Goal: Information Seeking & Learning: Compare options

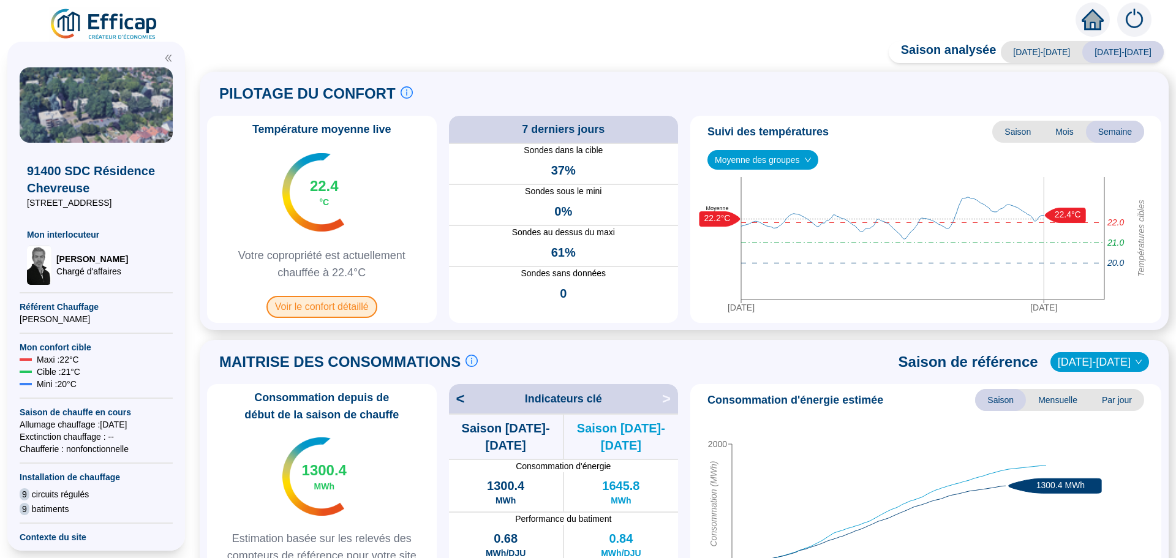
click at [320, 306] on span "Voir le confort détaillé" at bounding box center [321, 307] width 111 height 22
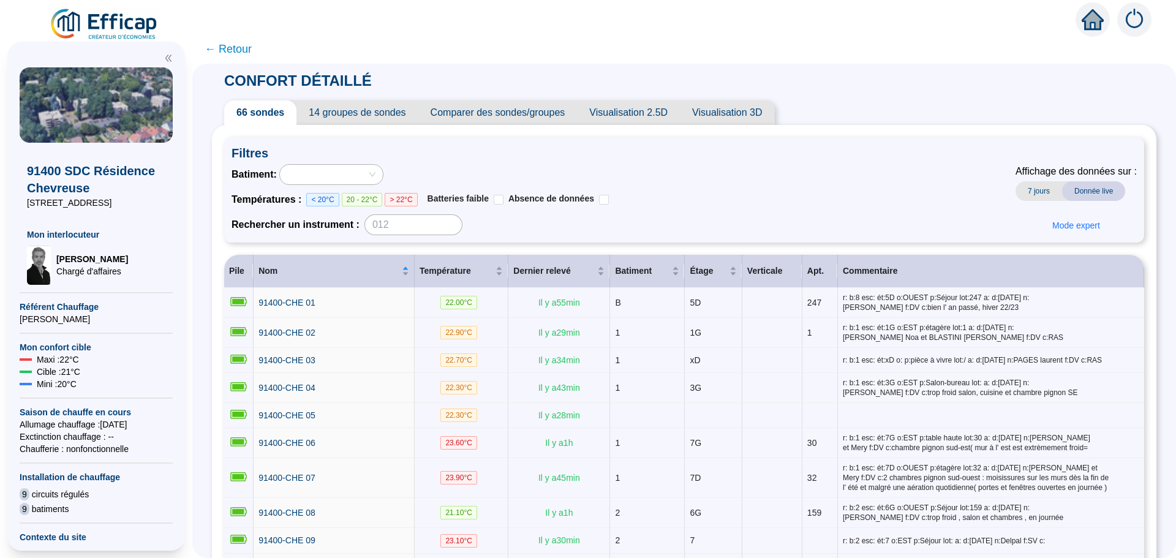
click at [513, 111] on span "Comparer des sondes/groupes" at bounding box center [497, 112] width 159 height 25
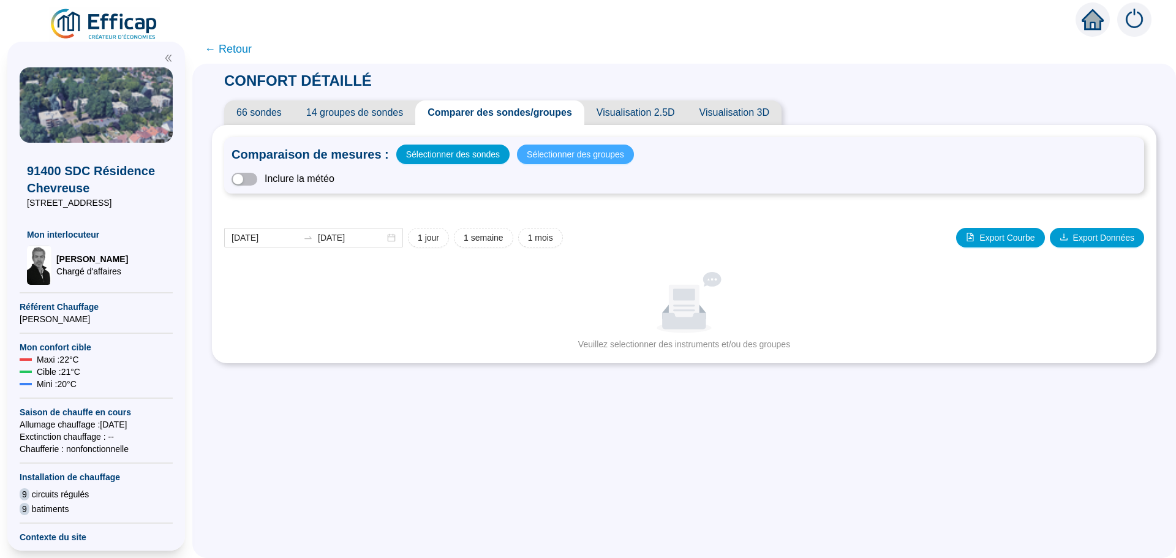
click at [565, 154] on span "Sélectionner des groupes" at bounding box center [575, 154] width 97 height 17
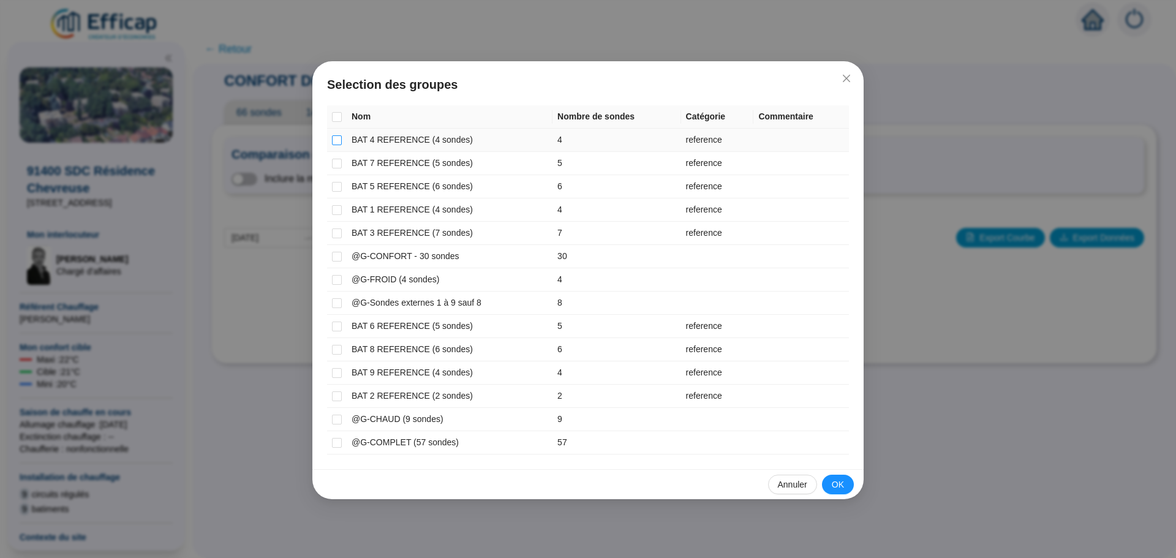
click at [339, 143] on input "checkbox" at bounding box center [337, 140] width 10 height 10
checkbox input "true"
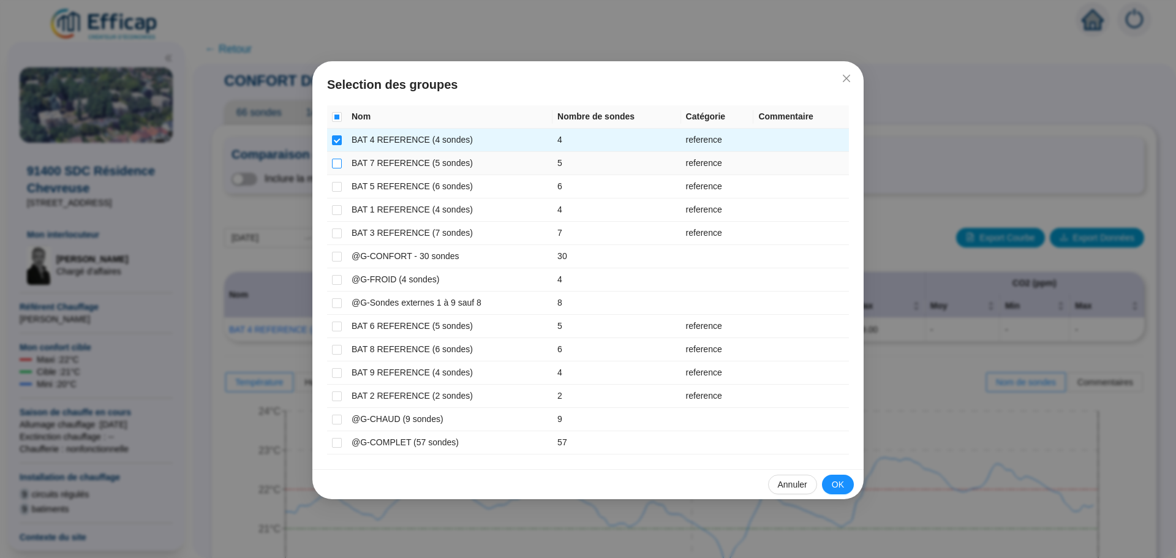
click at [339, 165] on input "checkbox" at bounding box center [337, 164] width 10 height 10
checkbox input "true"
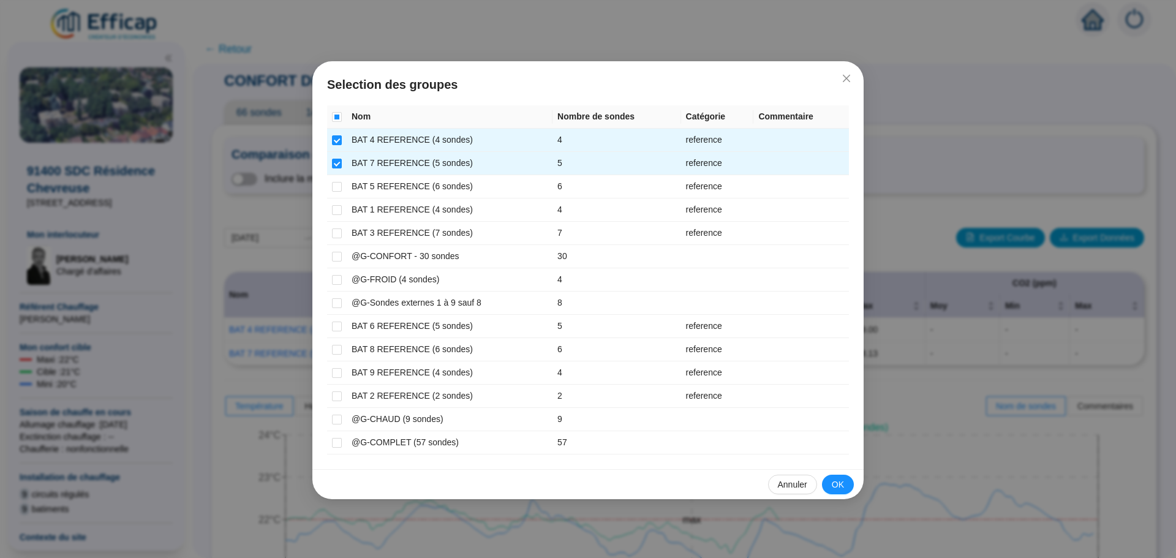
drag, startPoint x: 916, startPoint y: 141, endPoint x: 915, endPoint y: 151, distance: 10.5
click at [916, 146] on div "Selection des groupes Nom Nombre de sondes Catégorie Commentaire BAT 4 REFERENC…" at bounding box center [588, 279] width 1176 height 558
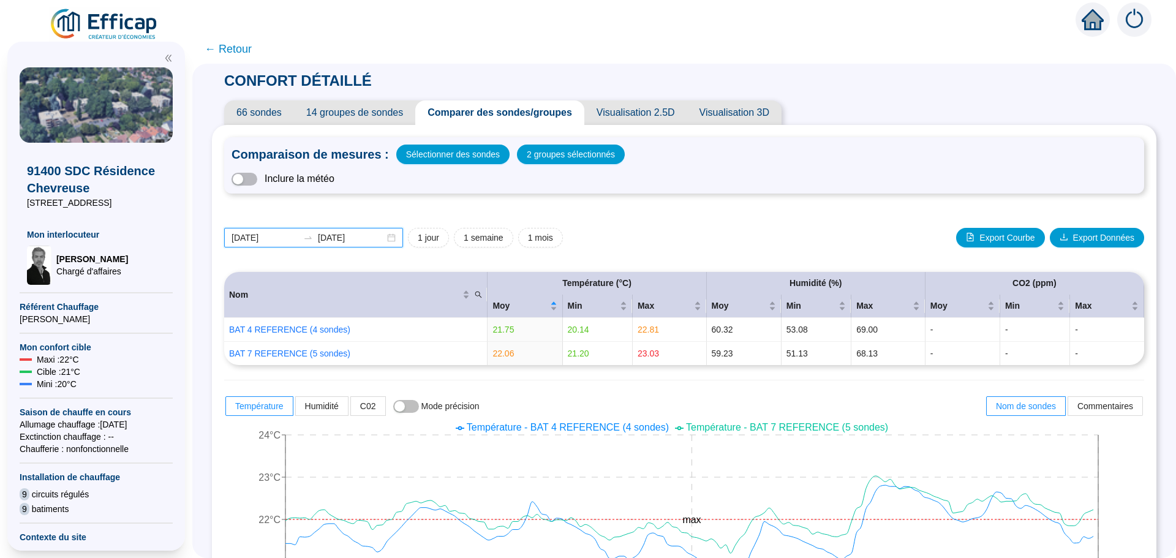
click at [285, 236] on input "[DATE]" at bounding box center [265, 238] width 67 height 13
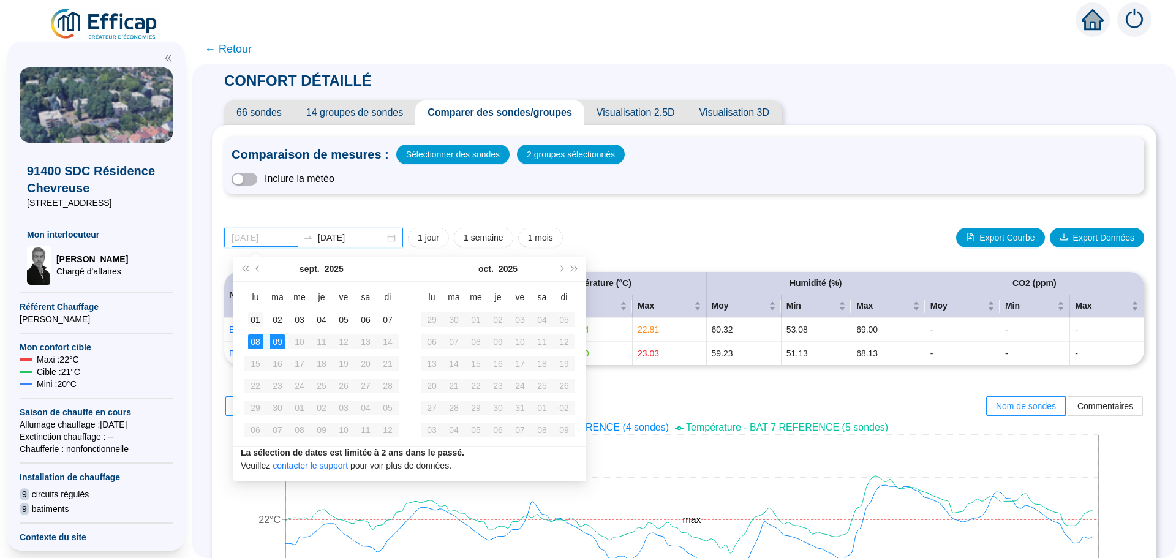
type input "[DATE]"
click at [254, 325] on div "01" at bounding box center [255, 319] width 15 height 15
click at [278, 346] on div "09" at bounding box center [277, 341] width 15 height 15
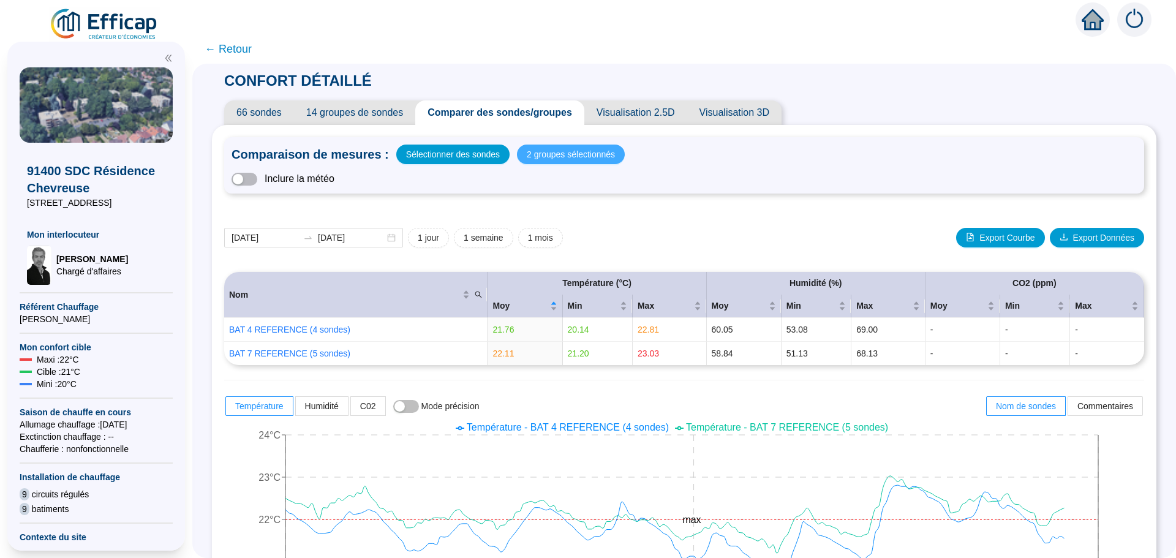
click at [555, 154] on span "2 groupes sélectionnés" at bounding box center [571, 154] width 88 height 17
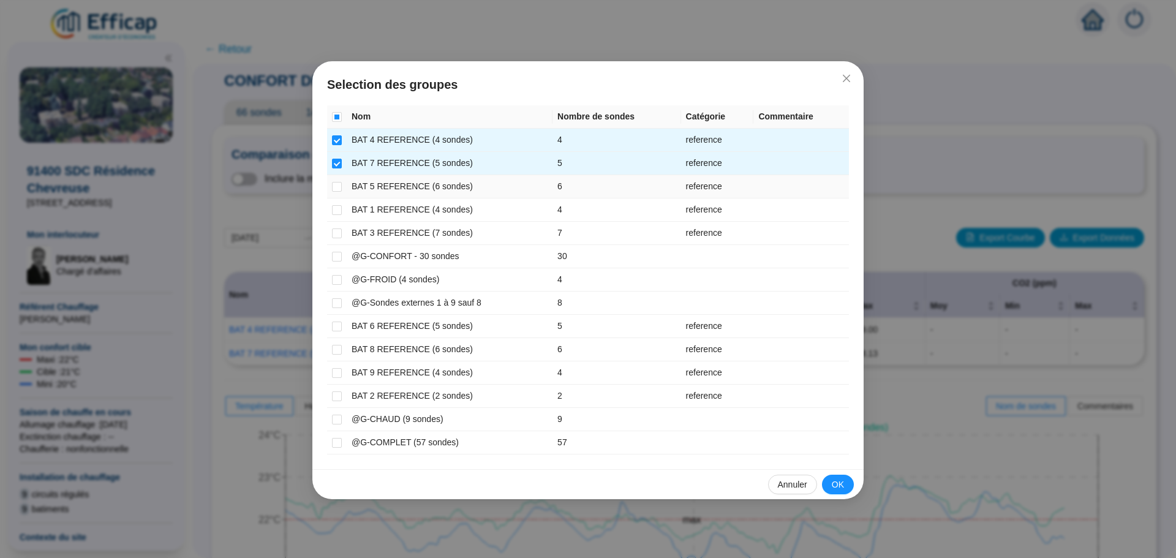
click at [342, 187] on td at bounding box center [337, 186] width 20 height 23
click at [336, 186] on input "checkbox" at bounding box center [337, 187] width 10 height 10
checkbox input "true"
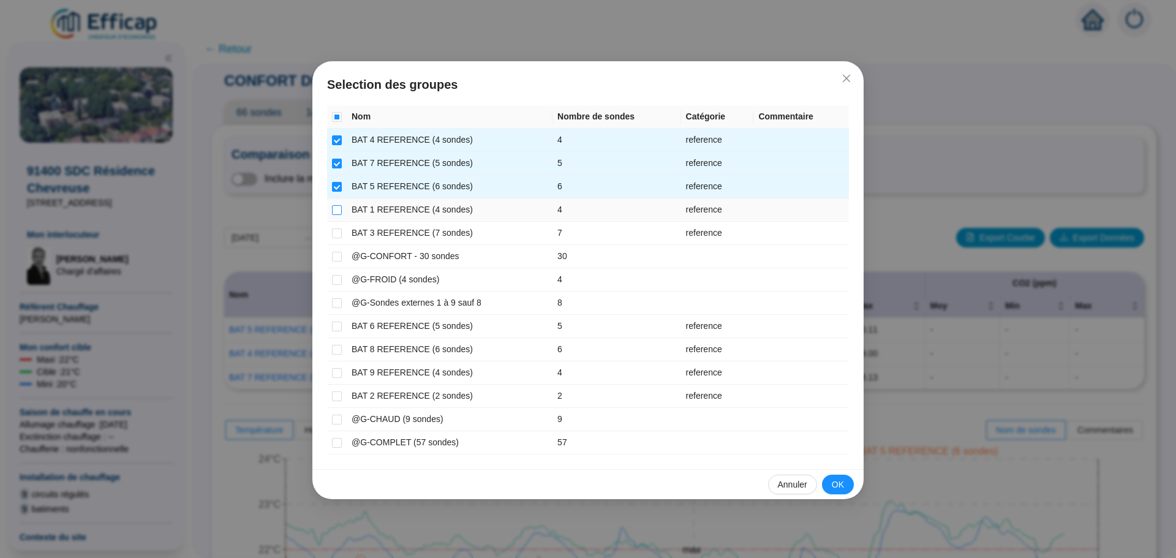
click at [341, 206] on input "checkbox" at bounding box center [337, 210] width 10 height 10
checkbox input "true"
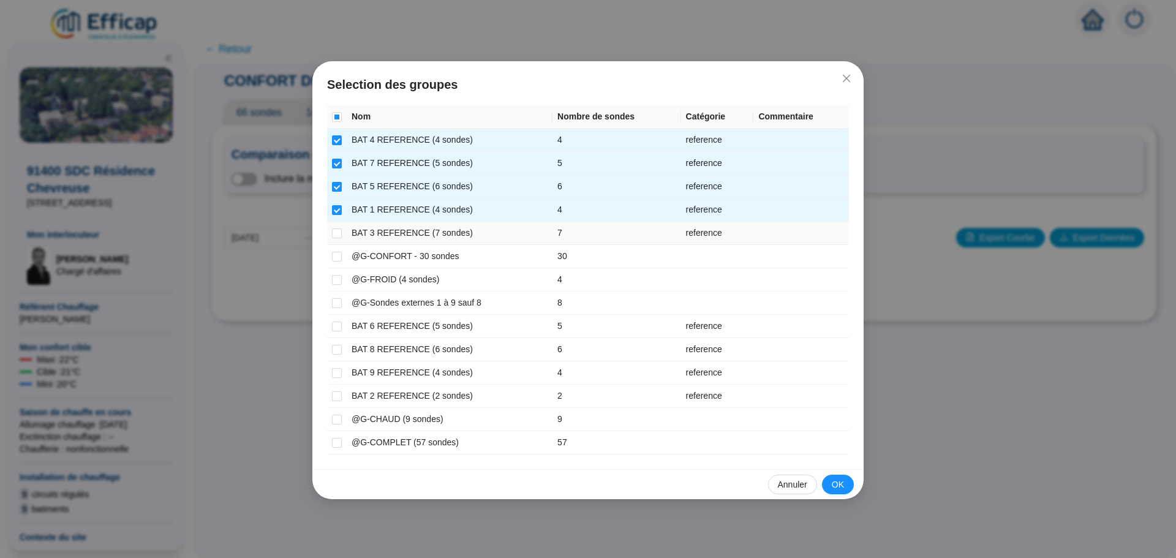
click at [342, 228] on td at bounding box center [337, 233] width 20 height 23
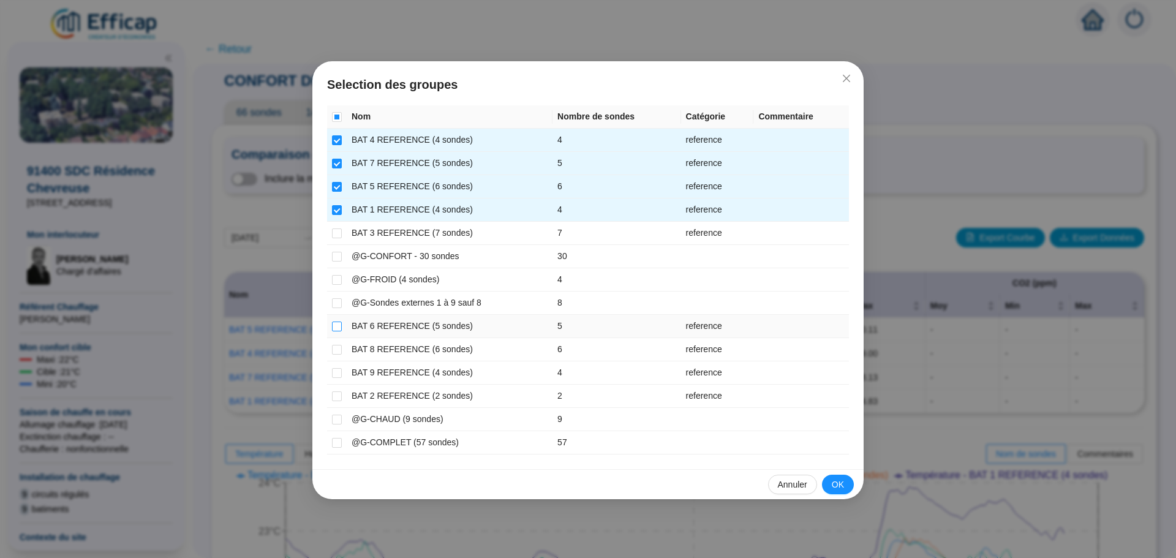
click at [338, 326] on input "checkbox" at bounding box center [337, 327] width 10 height 10
checkbox input "true"
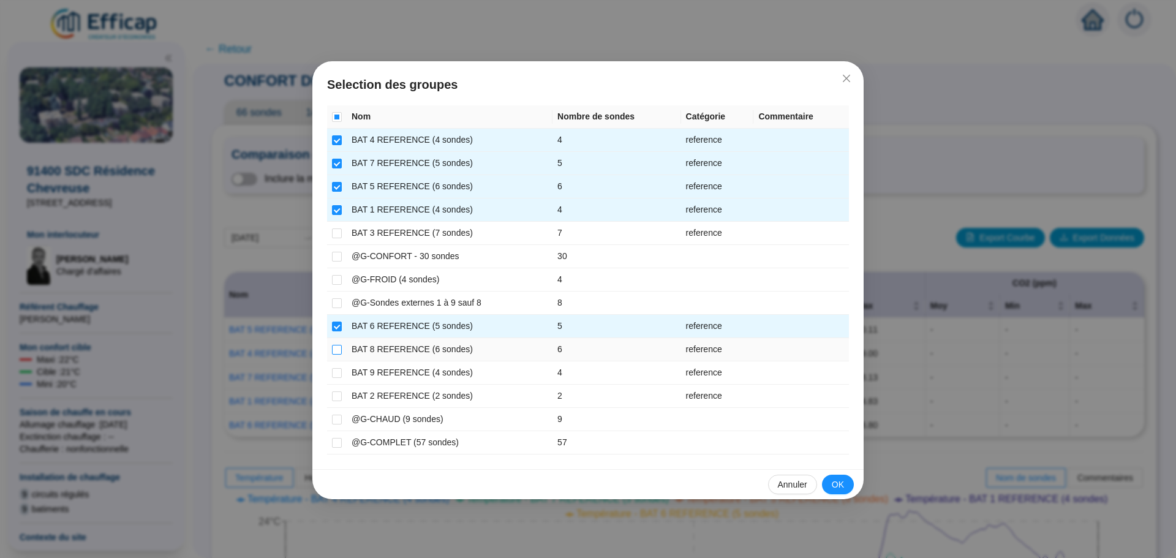
click at [338, 347] on input "checkbox" at bounding box center [337, 350] width 10 height 10
checkbox input "true"
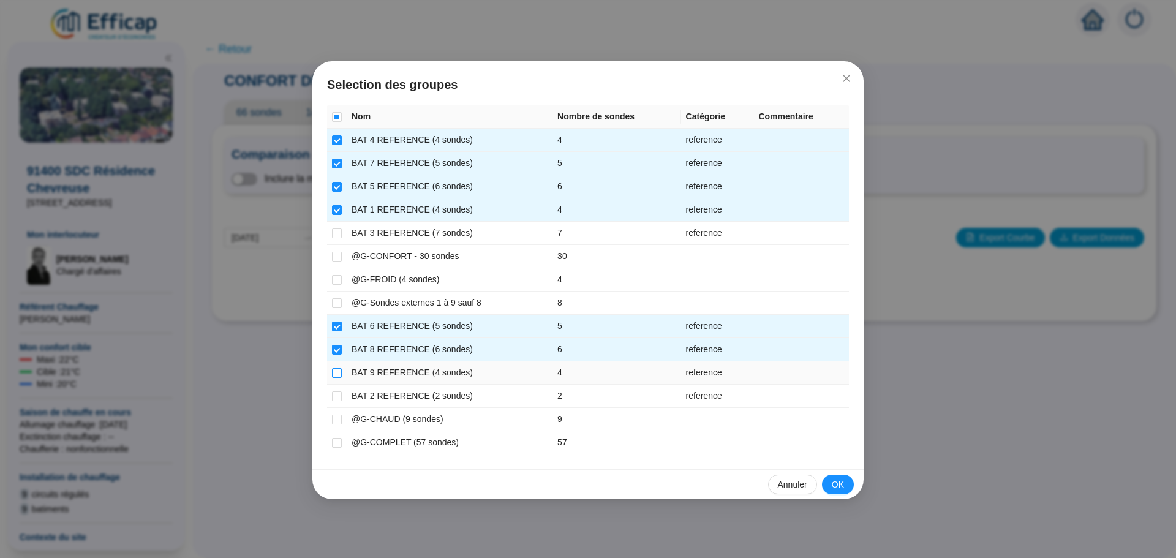
click at [334, 374] on input "checkbox" at bounding box center [337, 373] width 10 height 10
checkbox input "true"
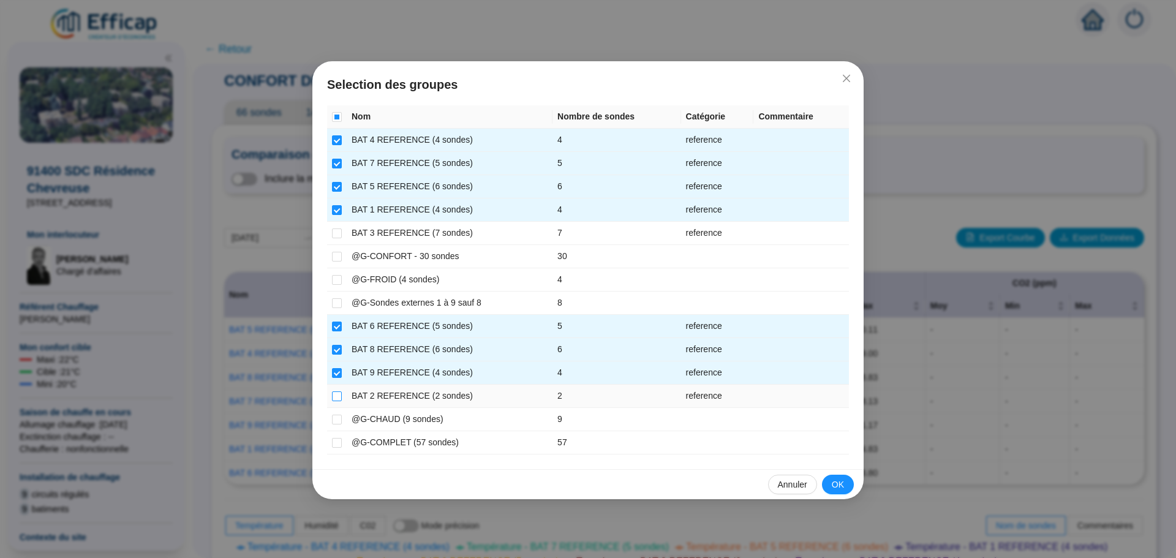
click at [339, 394] on input "checkbox" at bounding box center [337, 396] width 10 height 10
checkbox input "true"
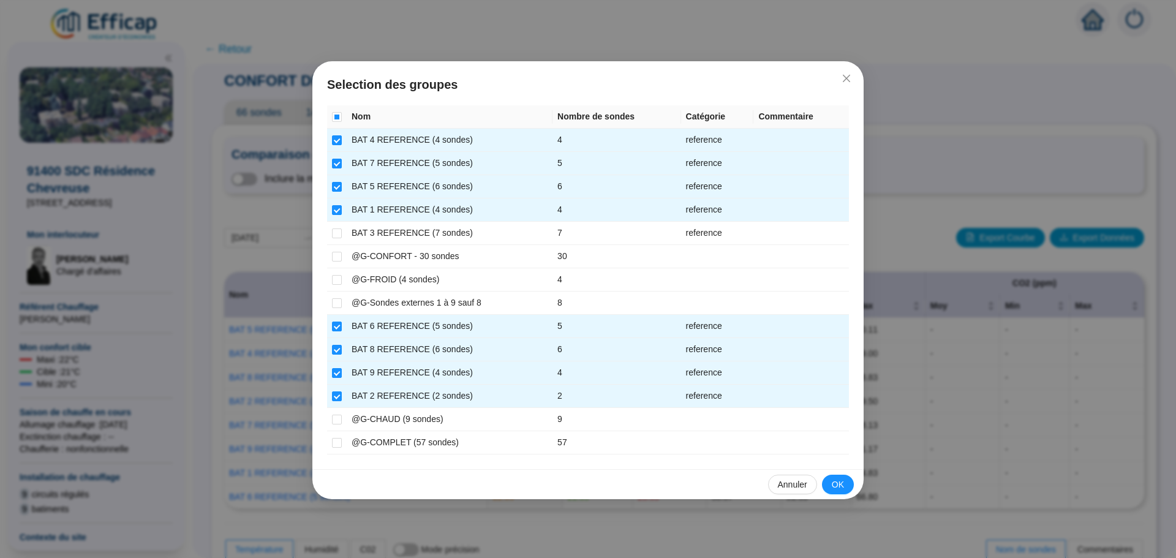
click at [837, 481] on span "OK" at bounding box center [838, 484] width 12 height 13
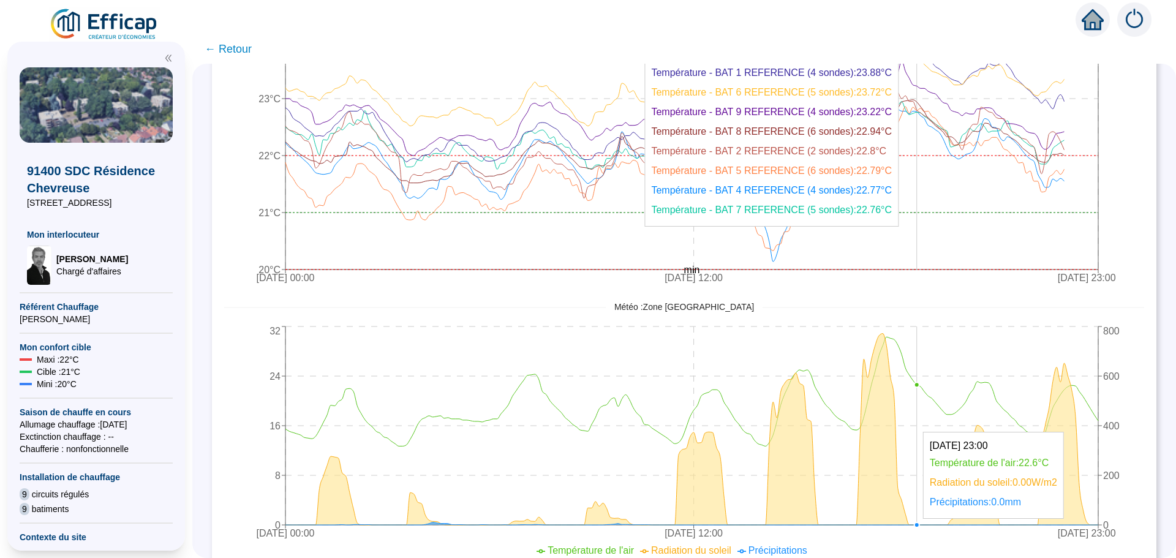
scroll to position [490, 0]
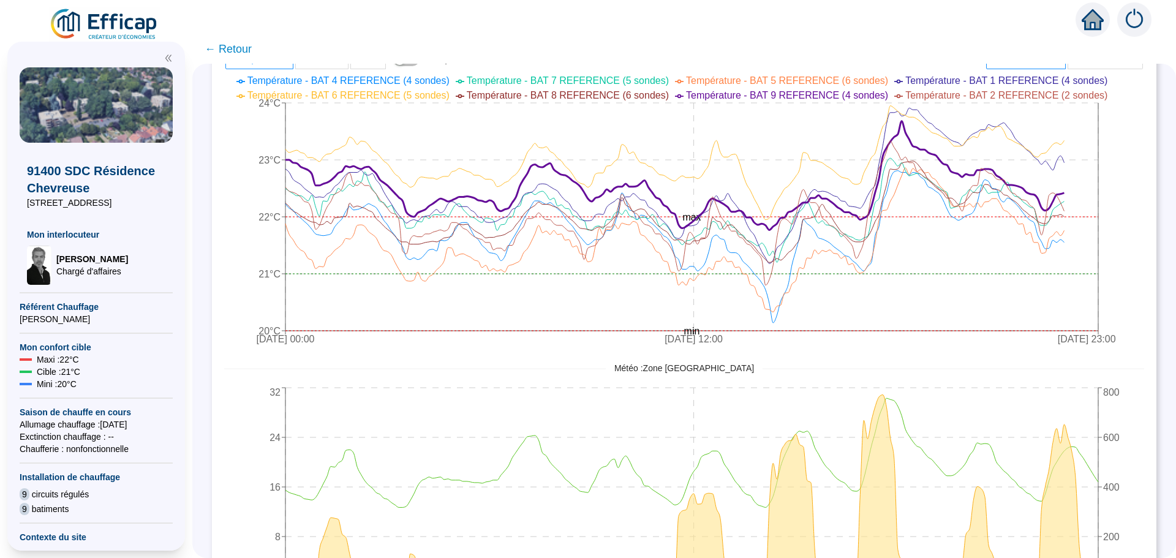
click at [243, 55] on span "← Retour" at bounding box center [228, 48] width 47 height 17
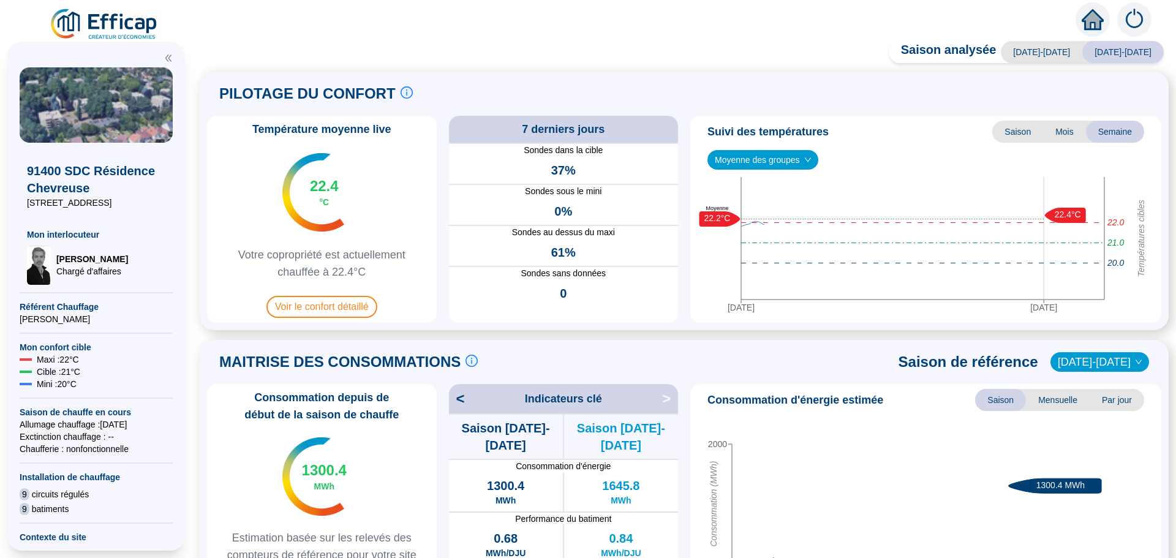
click at [246, 52] on div "Saison analysée [DATE]-[DATE] [DATE]-[DATE] PILOTAGE DU CONFORT Le pilotage du …" at bounding box center [684, 302] width 984 height 511
click at [318, 312] on span "Voir le confort détaillé" at bounding box center [321, 307] width 111 height 22
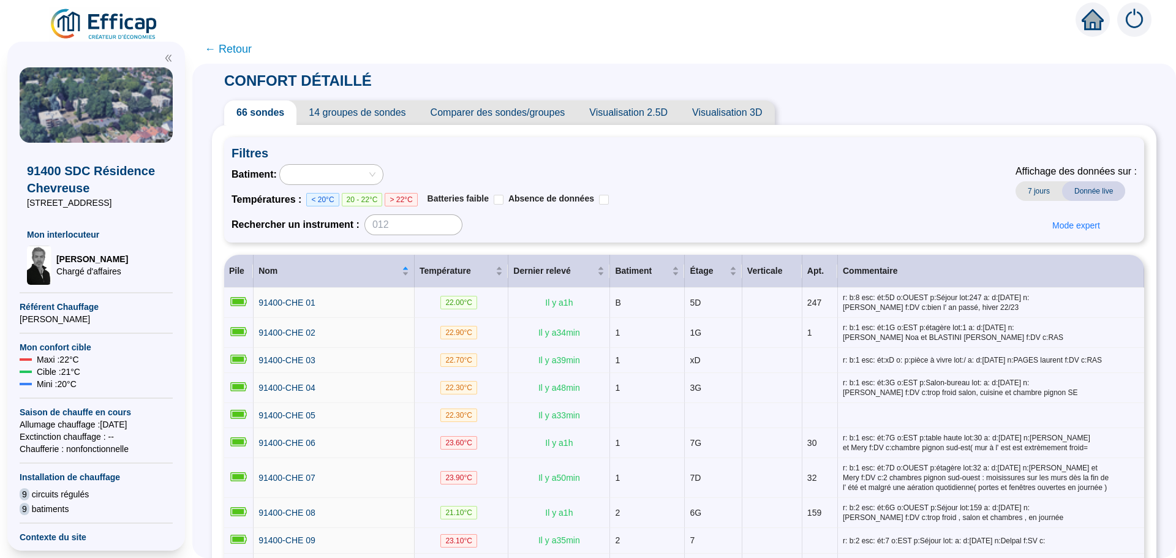
click at [474, 114] on span "Comparer des sondes/groupes" at bounding box center [497, 112] width 159 height 25
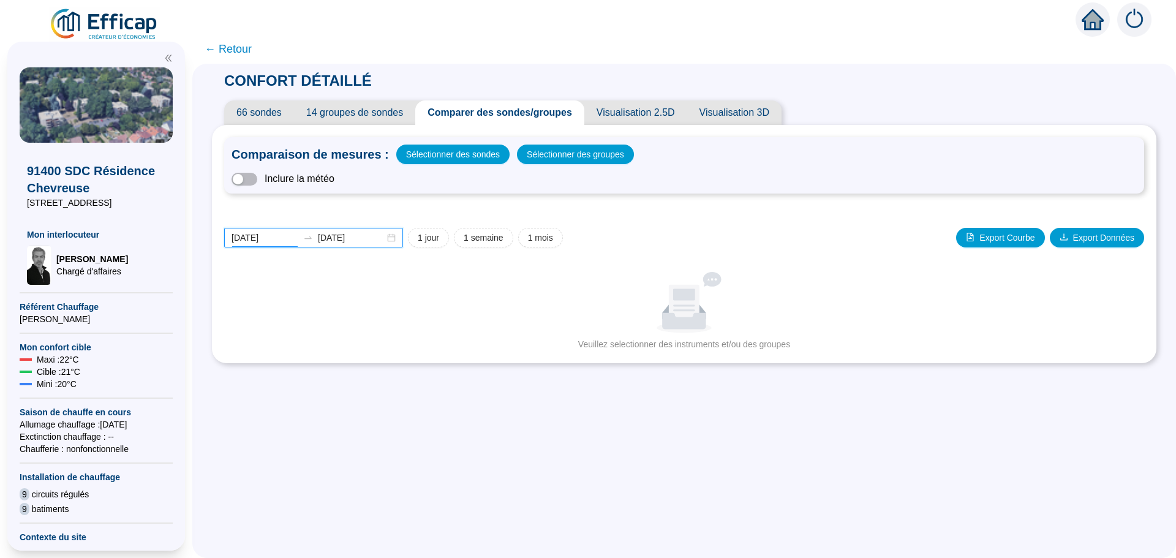
click at [284, 237] on input "[DATE]" at bounding box center [265, 238] width 67 height 13
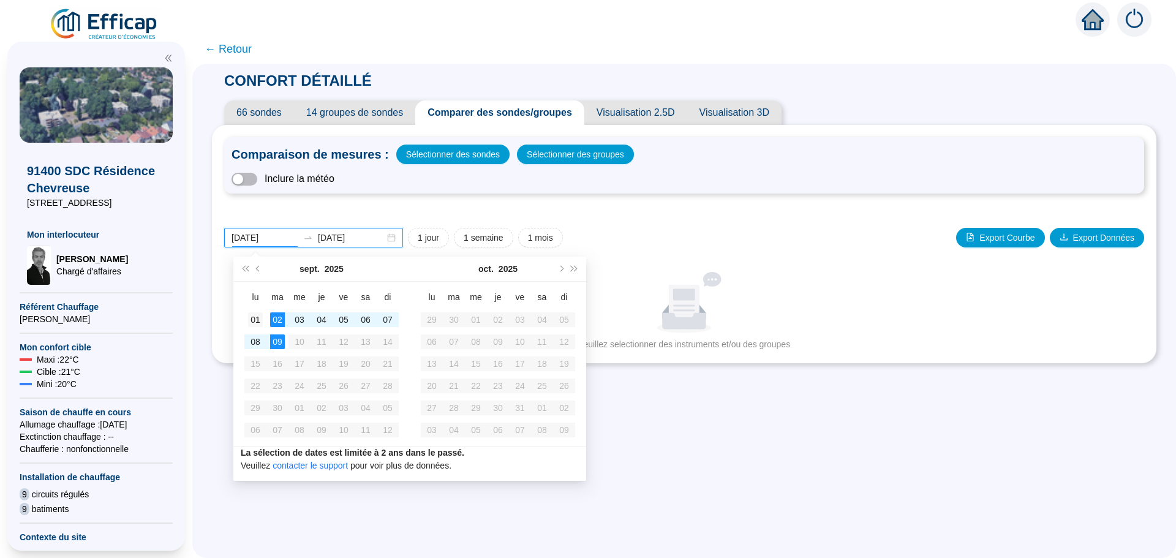
type input "[DATE]"
click at [261, 320] on div "01" at bounding box center [255, 319] width 15 height 15
type input "[DATE]"
click at [272, 341] on div "09" at bounding box center [277, 341] width 15 height 15
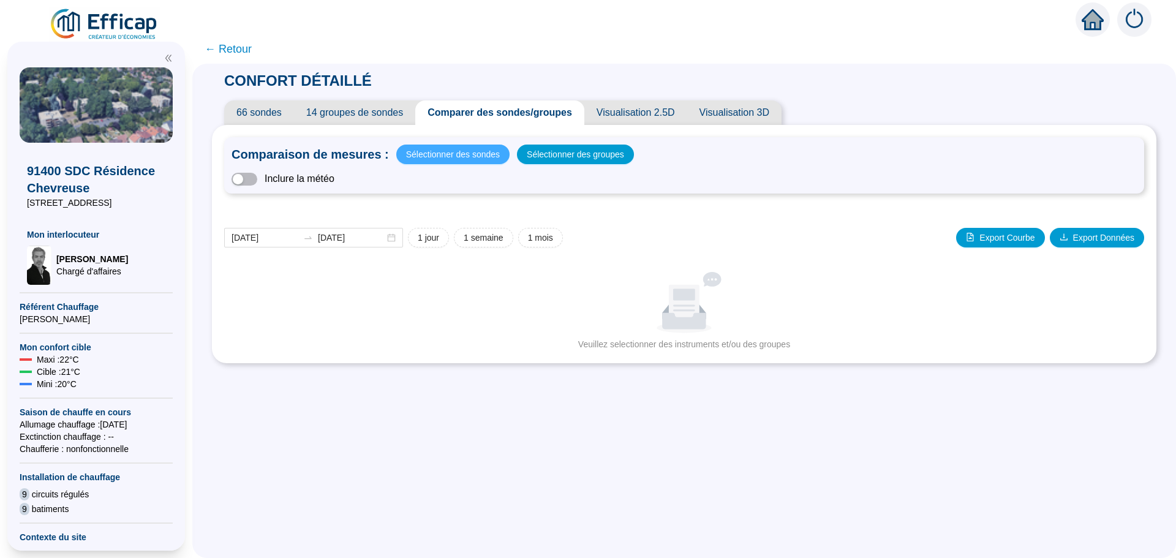
click at [467, 156] on span "Sélectionner des sondes" at bounding box center [453, 154] width 94 height 17
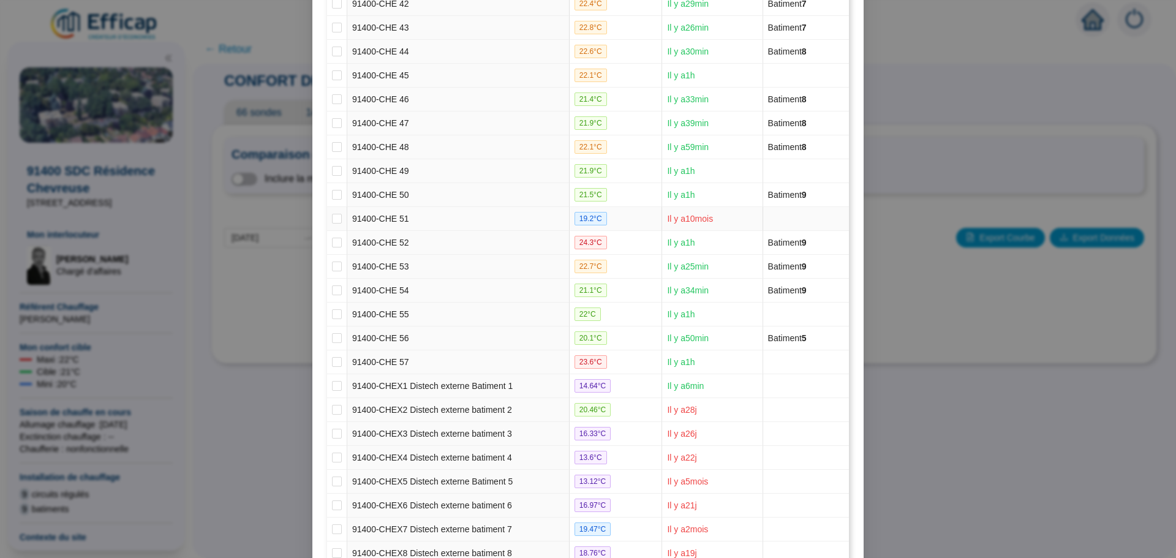
scroll to position [1254, 0]
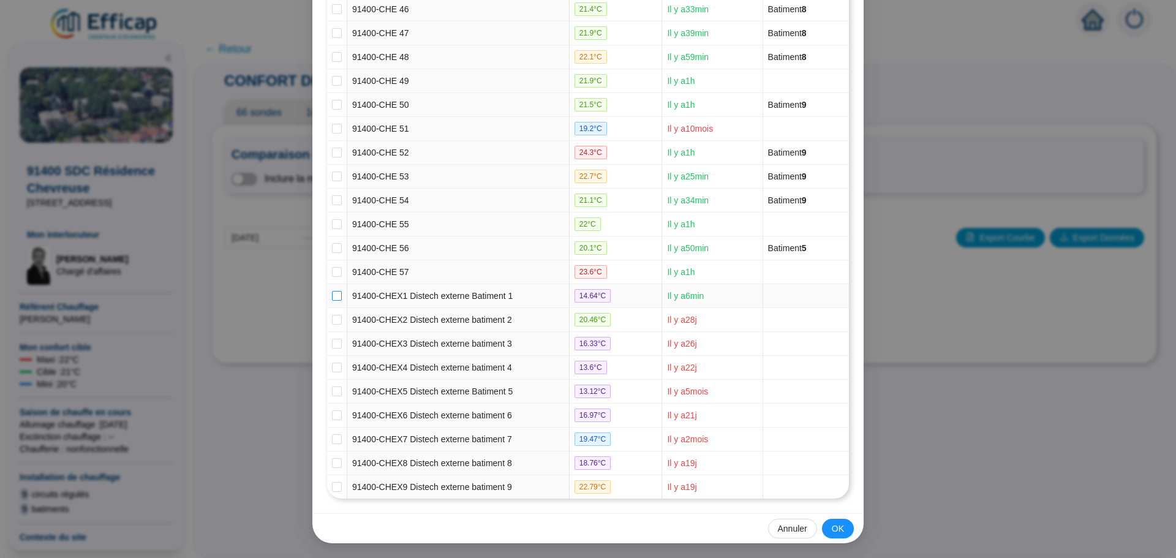
click at [334, 297] on input "checkbox" at bounding box center [337, 296] width 10 height 10
checkbox input "true"
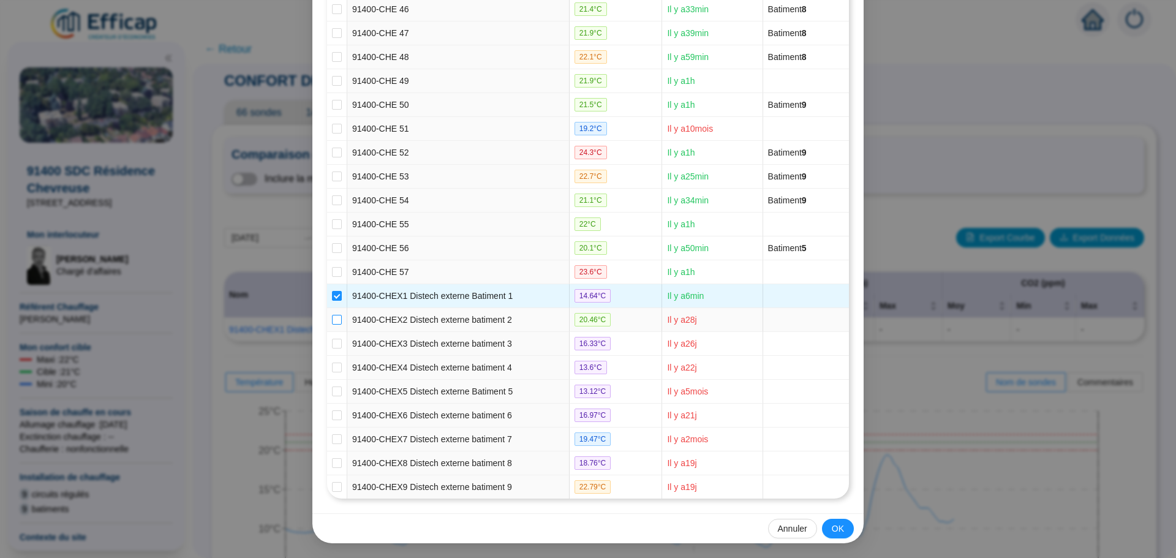
click at [334, 320] on input "checkbox" at bounding box center [337, 320] width 10 height 10
checkbox input "true"
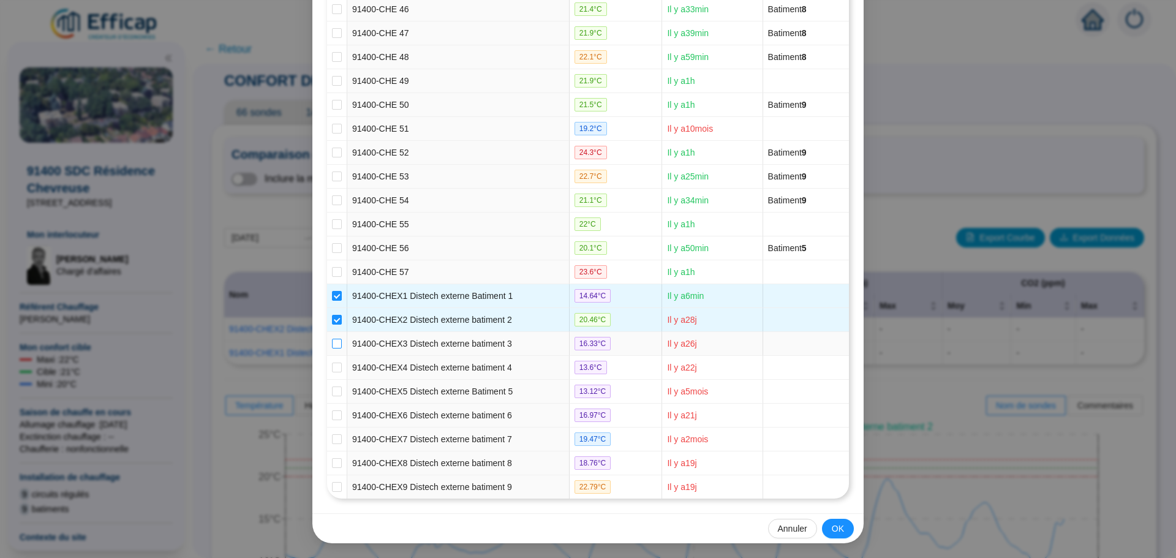
click at [332, 344] on input "checkbox" at bounding box center [337, 344] width 10 height 10
checkbox input "true"
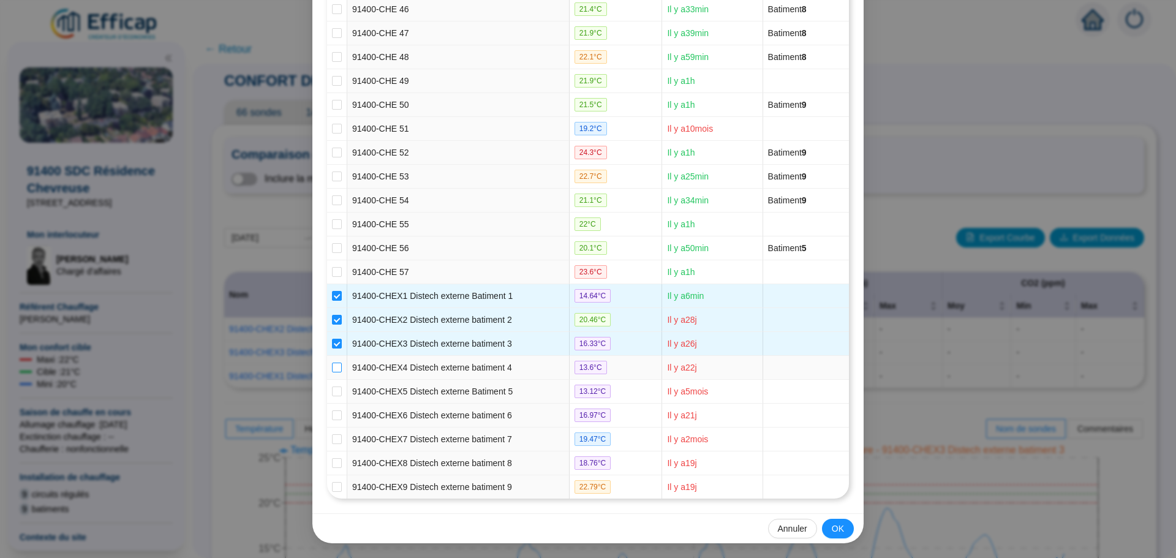
click at [332, 369] on input "checkbox" at bounding box center [337, 368] width 10 height 10
checkbox input "true"
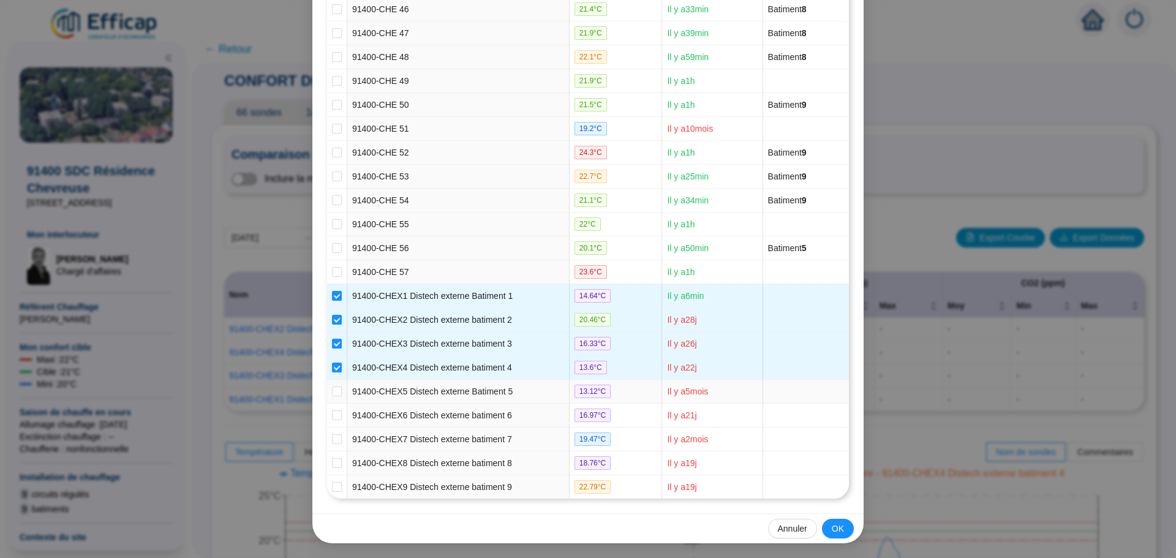
click at [338, 394] on td at bounding box center [337, 392] width 20 height 24
click at [332, 392] on input "checkbox" at bounding box center [337, 392] width 10 height 10
checkbox input "true"
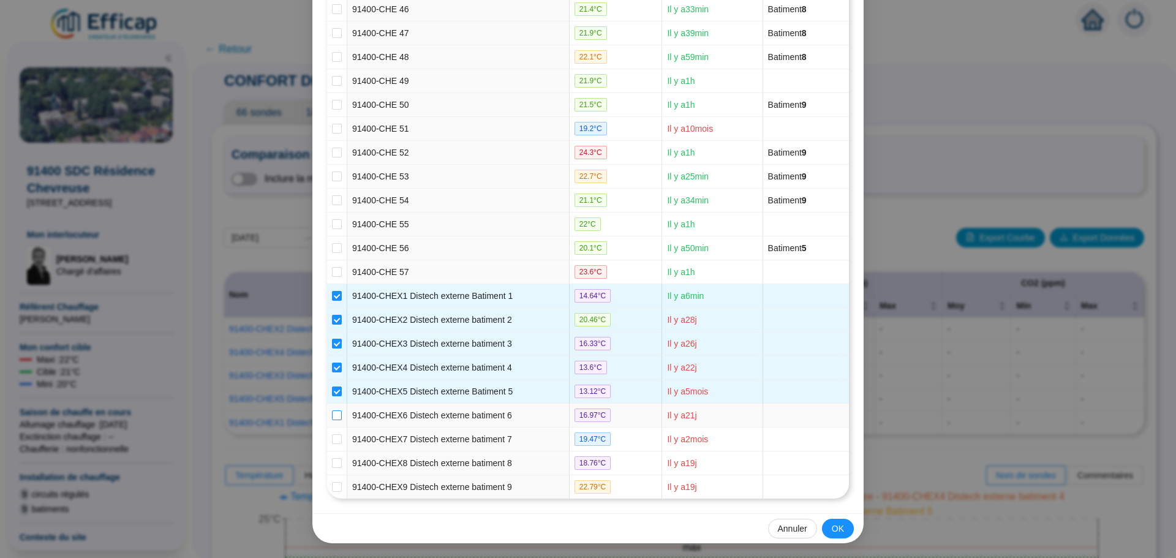
click at [334, 415] on input "checkbox" at bounding box center [337, 415] width 10 height 10
checkbox input "true"
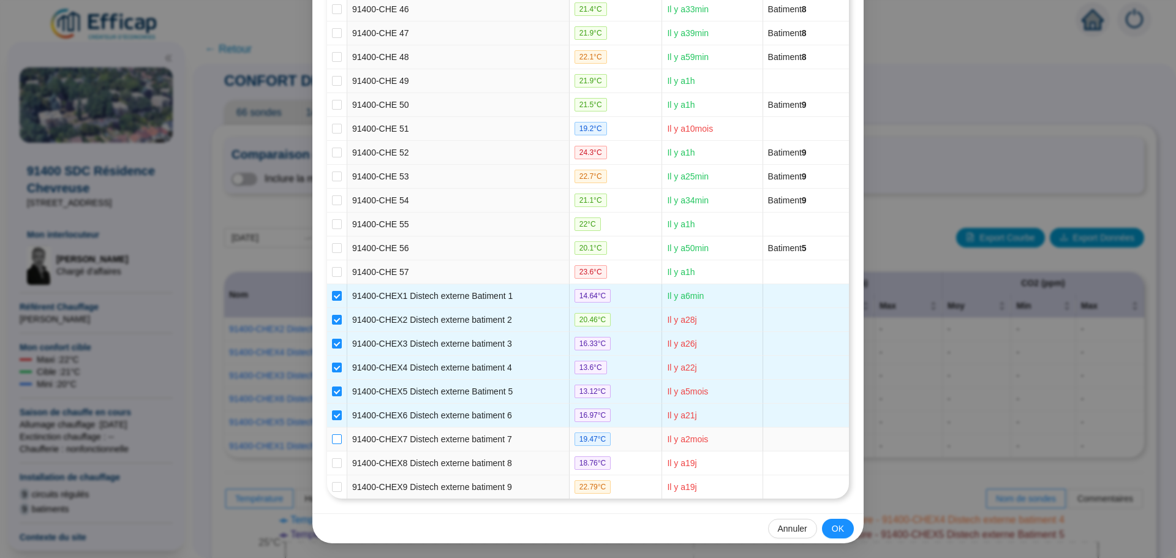
click at [333, 442] on input "checkbox" at bounding box center [337, 439] width 10 height 10
checkbox input "true"
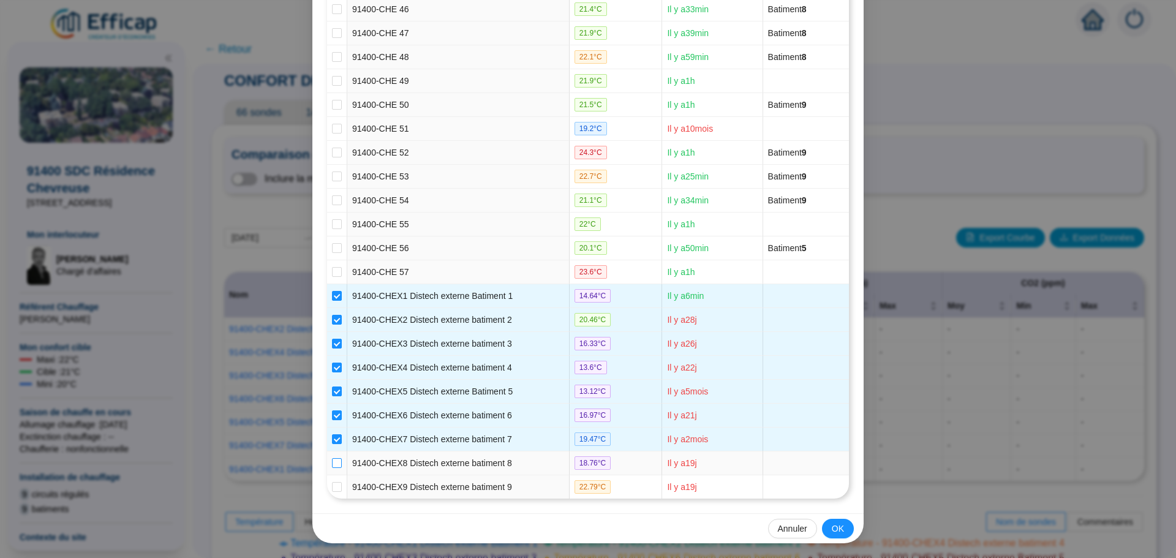
click at [332, 462] on input "checkbox" at bounding box center [337, 463] width 10 height 10
checkbox input "true"
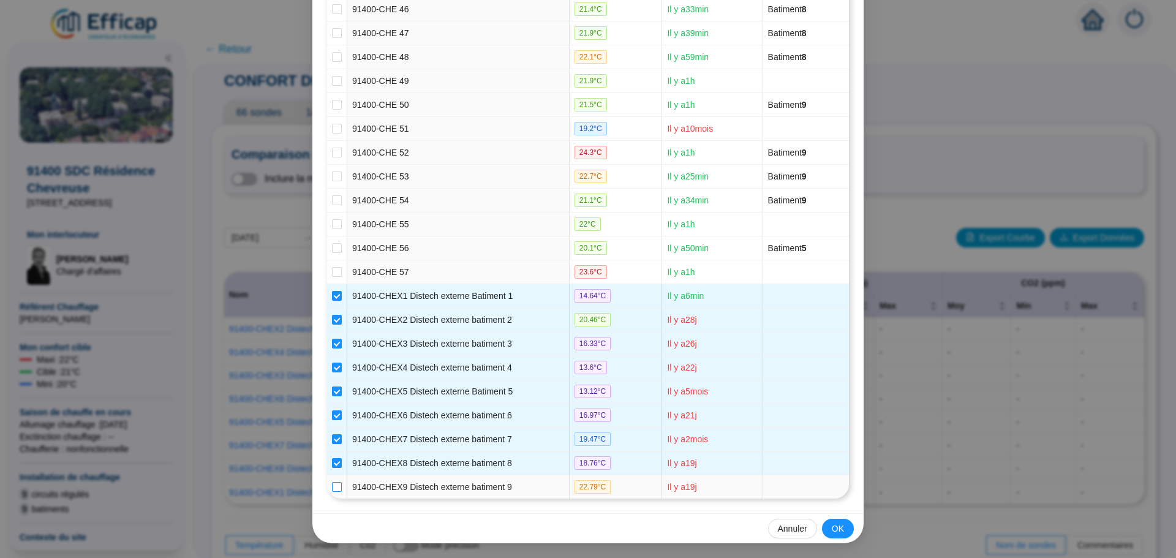
drag, startPoint x: 334, startPoint y: 490, endPoint x: 315, endPoint y: 502, distance: 22.6
click at [334, 490] on input "checkbox" at bounding box center [337, 487] width 10 height 10
checkbox input "true"
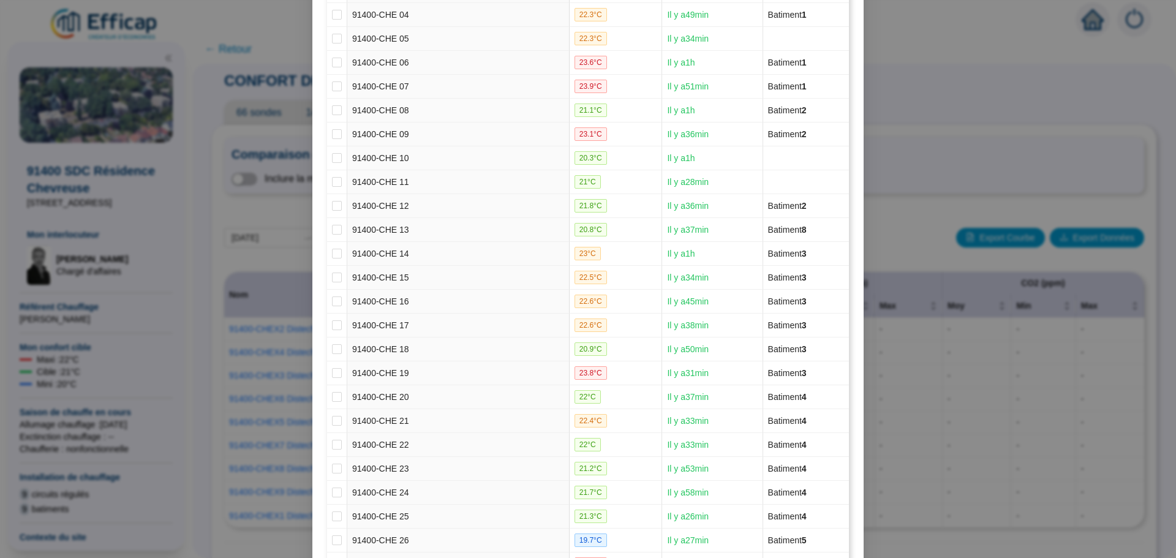
scroll to position [368, 0]
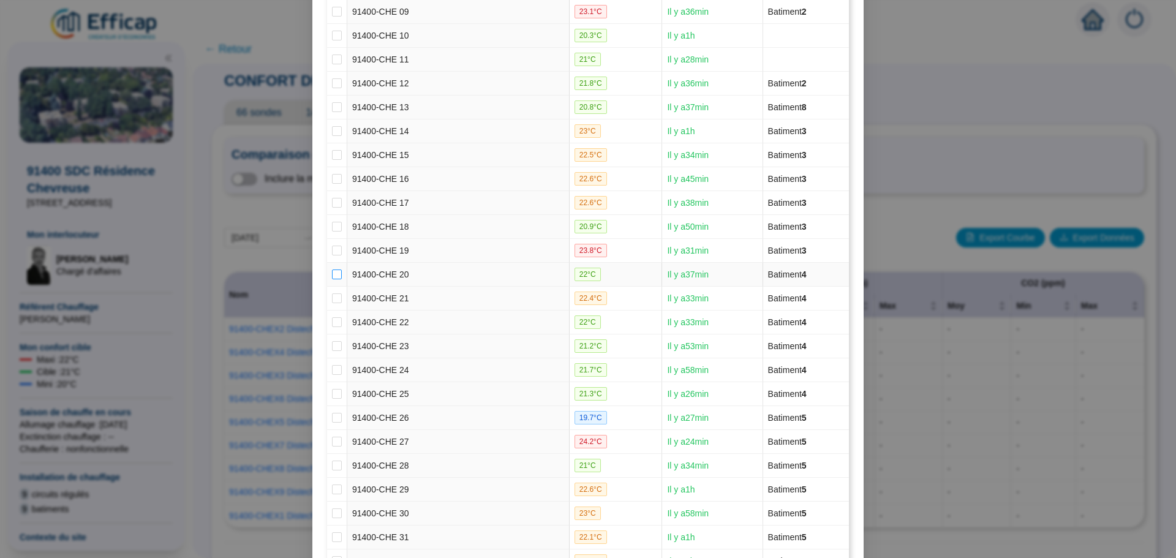
click at [335, 279] on input "checkbox" at bounding box center [337, 275] width 10 height 10
checkbox input "true"
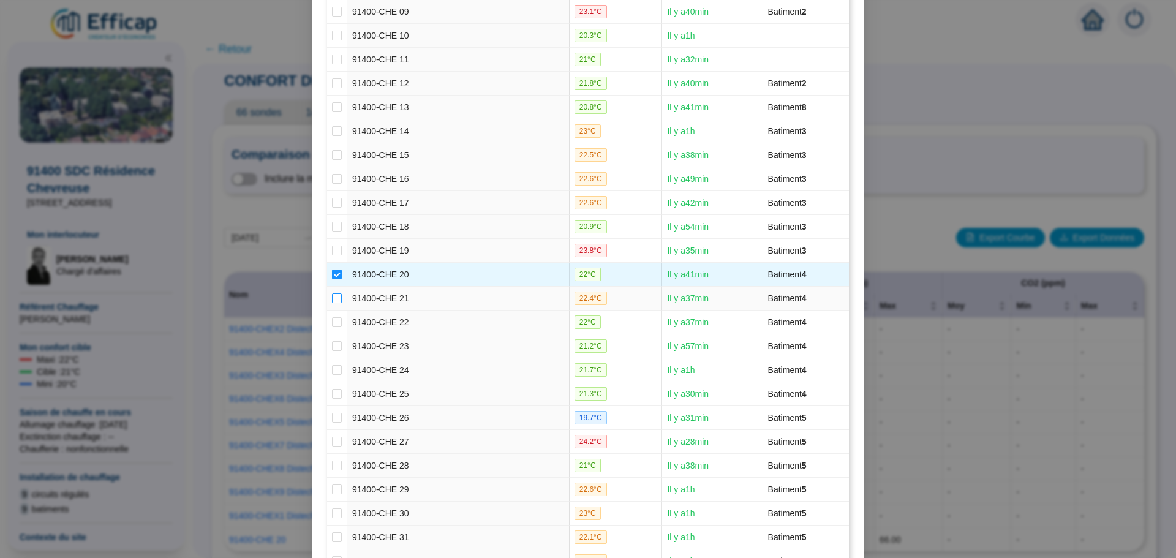
click at [332, 293] on label at bounding box center [337, 298] width 10 height 13
click at [332, 293] on input "checkbox" at bounding box center [337, 298] width 10 height 10
checkbox input "true"
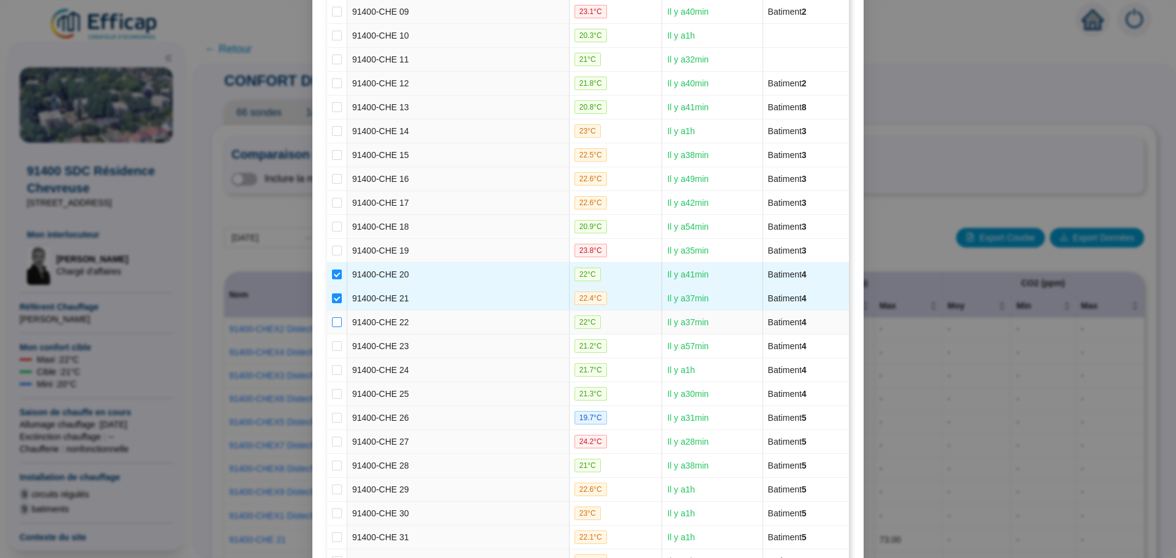
click at [331, 316] on td at bounding box center [337, 323] width 20 height 24
click at [332, 322] on input "checkbox" at bounding box center [337, 322] width 10 height 10
checkbox input "true"
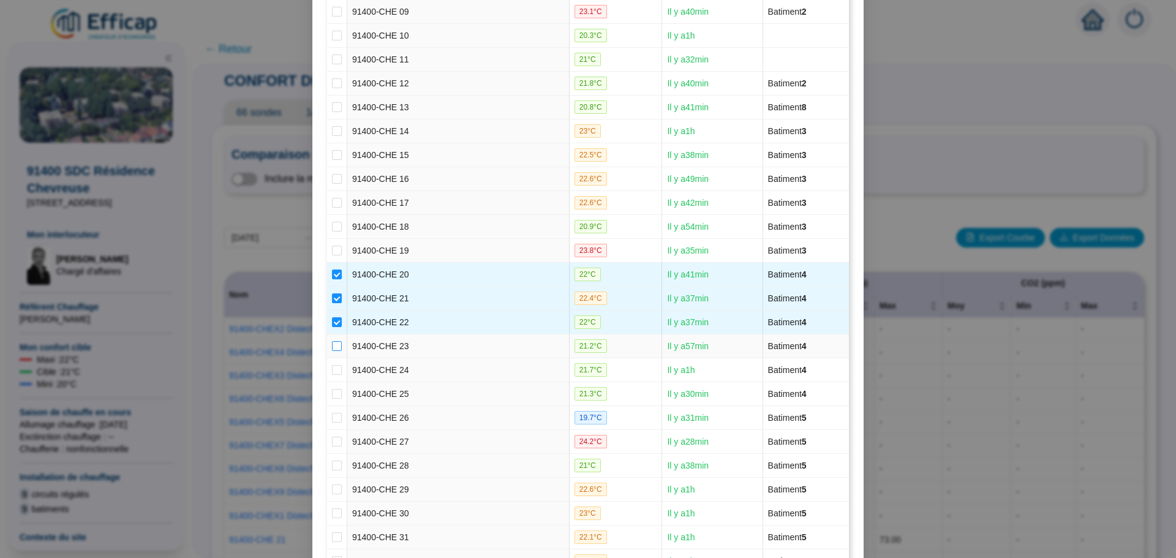
click at [333, 344] on input "checkbox" at bounding box center [337, 346] width 10 height 10
checkbox input "true"
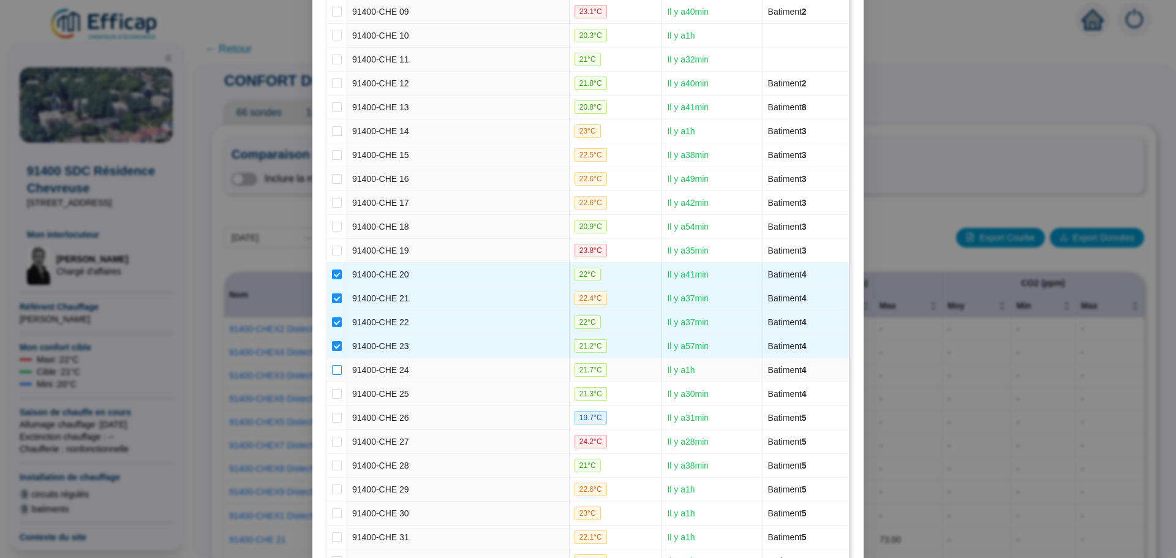
click at [334, 364] on label at bounding box center [337, 370] width 10 height 13
click at [334, 365] on input "checkbox" at bounding box center [337, 370] width 10 height 10
checkbox input "true"
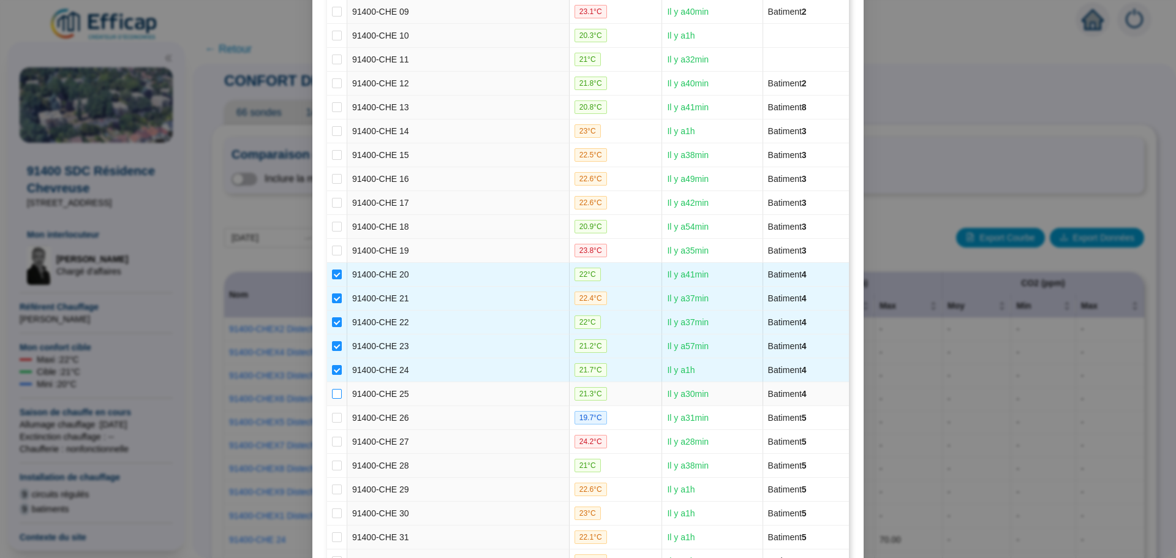
click at [335, 389] on input "checkbox" at bounding box center [337, 394] width 10 height 10
checkbox input "true"
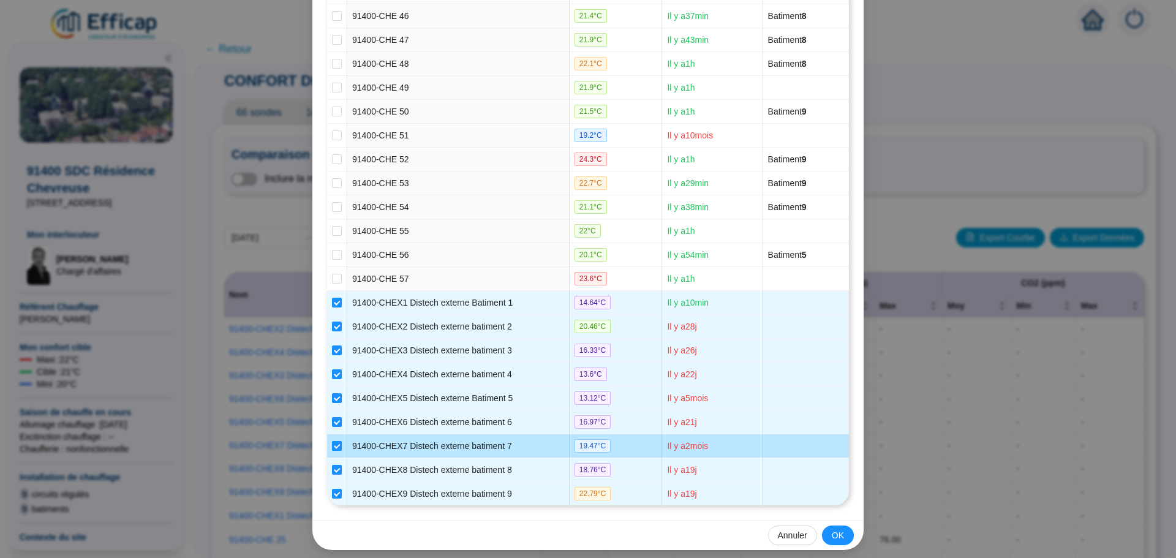
scroll to position [1254, 0]
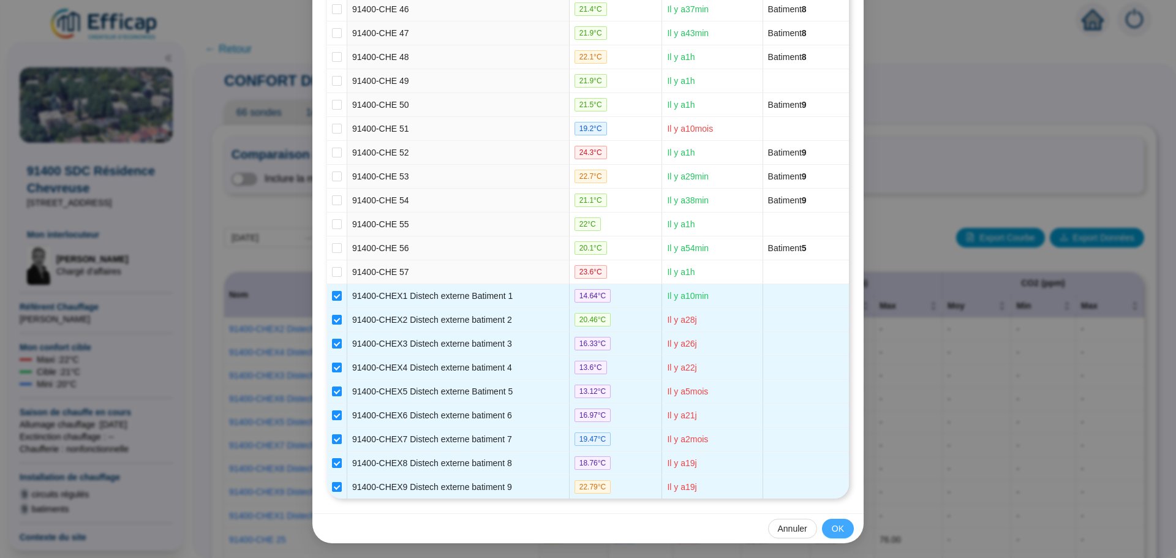
click at [835, 532] on span "OK" at bounding box center [838, 529] width 12 height 13
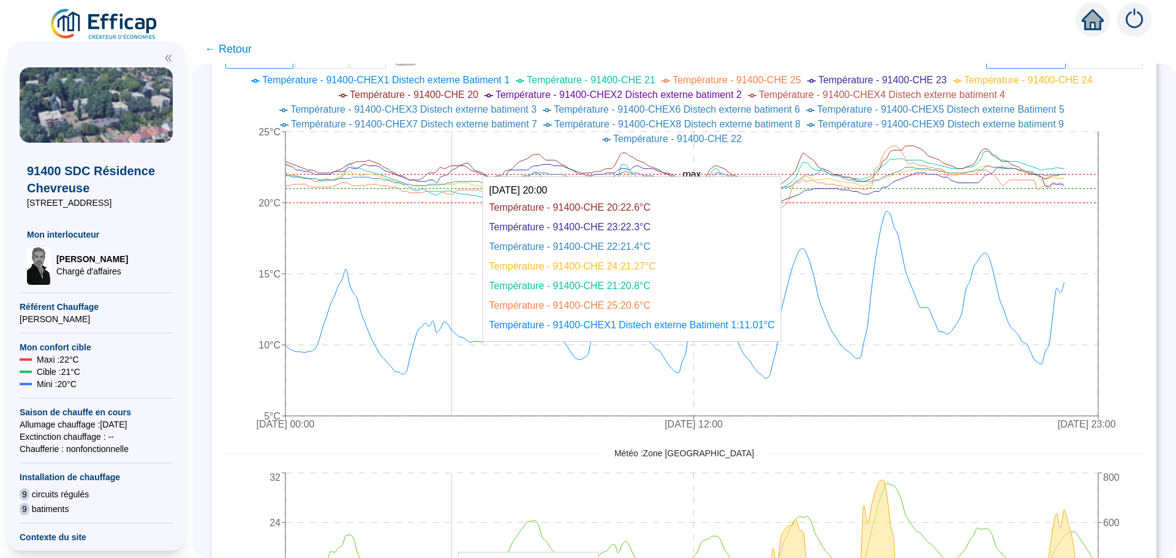
scroll to position [674, 0]
